Goal: Navigation & Orientation: Find specific page/section

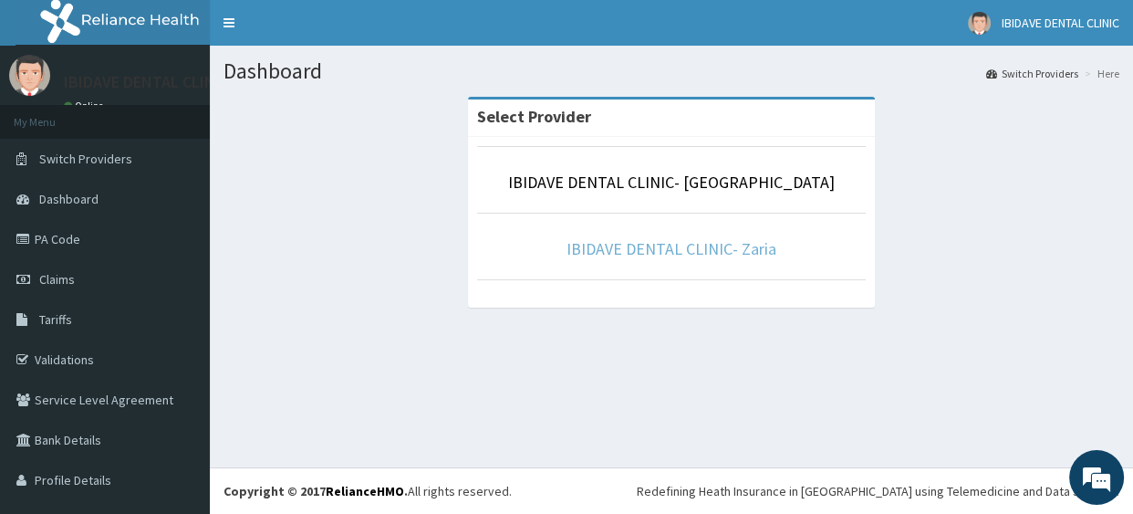
click at [669, 246] on link "IBIDAVE DENTAL CLINIC- Zaria" at bounding box center [671, 248] width 210 height 21
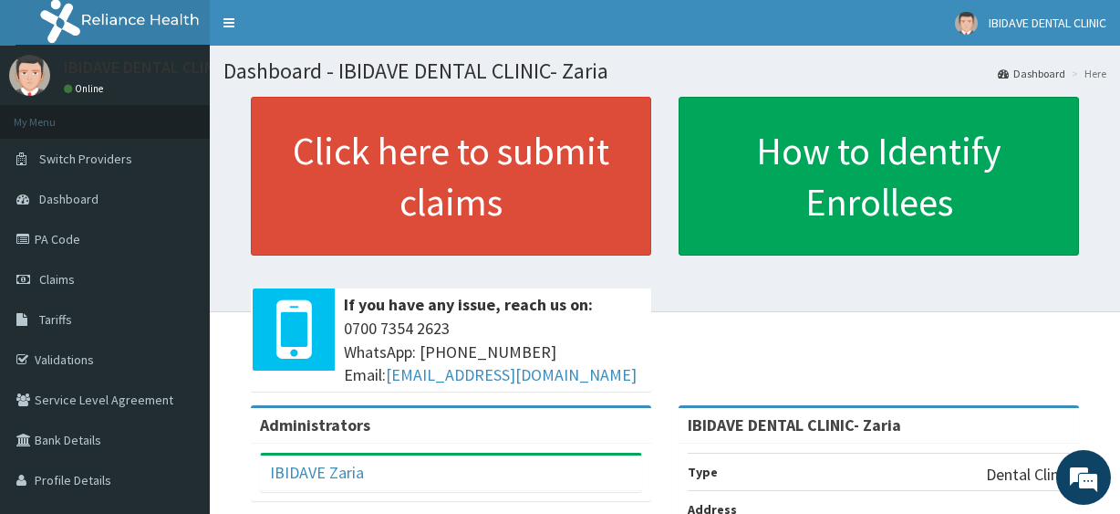
click at [54, 236] on link "PA Code" at bounding box center [105, 239] width 210 height 40
